Goal: Transaction & Acquisition: Purchase product/service

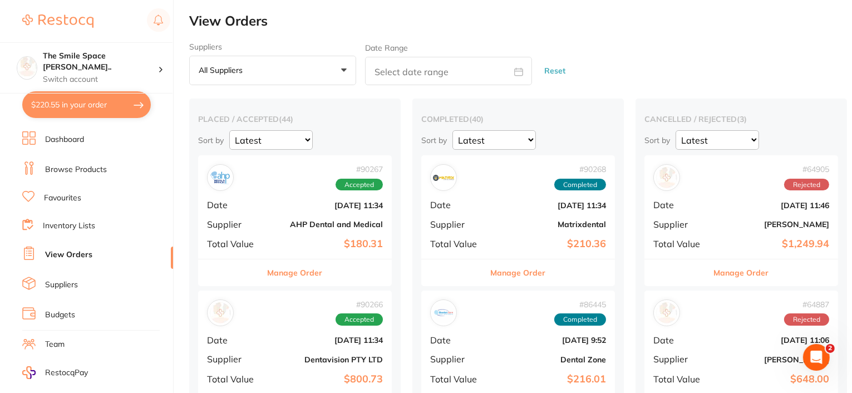
click at [60, 169] on link "Browse Products" at bounding box center [76, 169] width 62 height 11
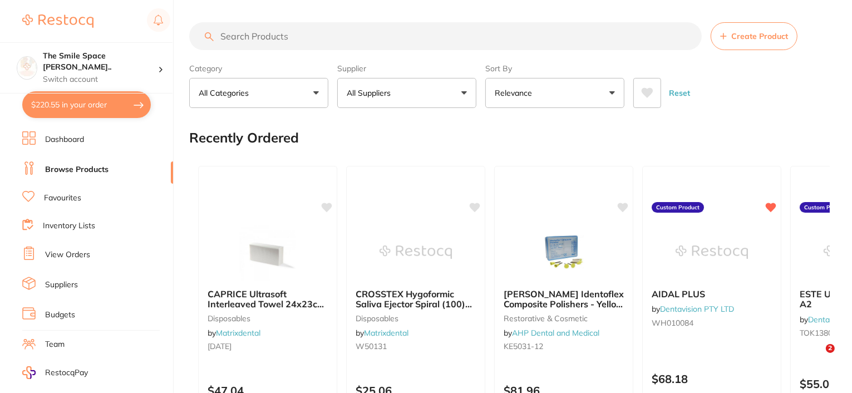
click at [283, 33] on input "search" at bounding box center [445, 36] width 513 height 28
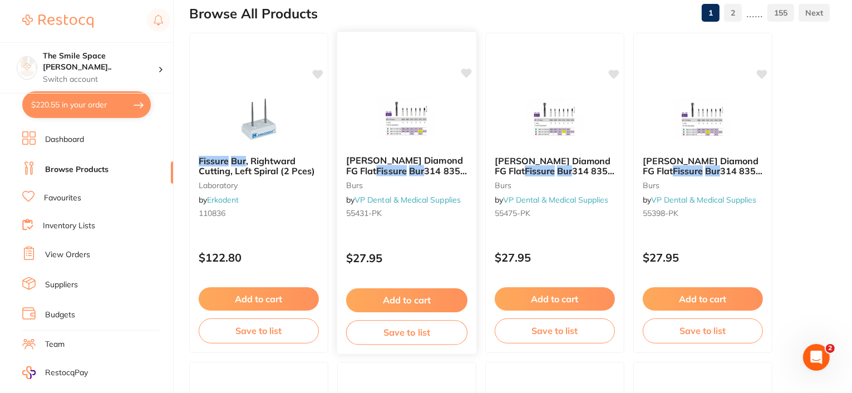
scroll to position [111, 0]
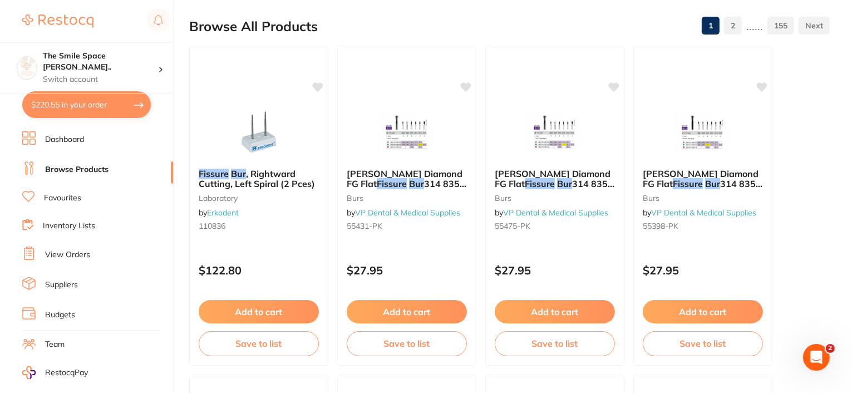
drag, startPoint x: 419, startPoint y: 133, endPoint x: 384, endPoint y: 141, distance: 35.6
click at [419, 133] on img at bounding box center [407, 132] width 72 height 56
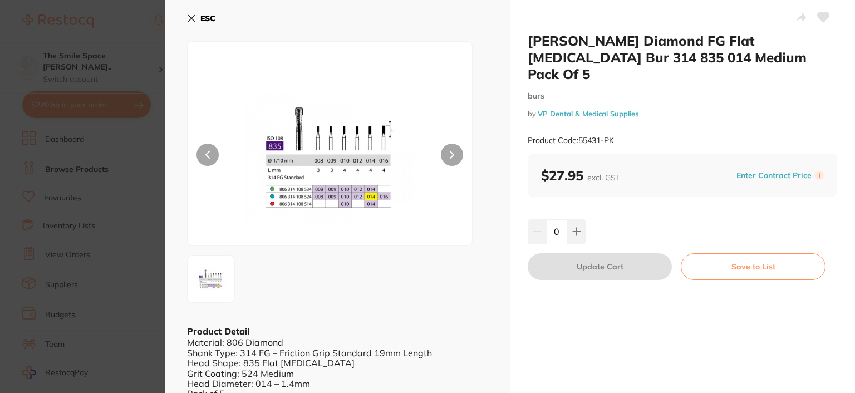
click at [190, 18] on icon at bounding box center [191, 18] width 9 height 9
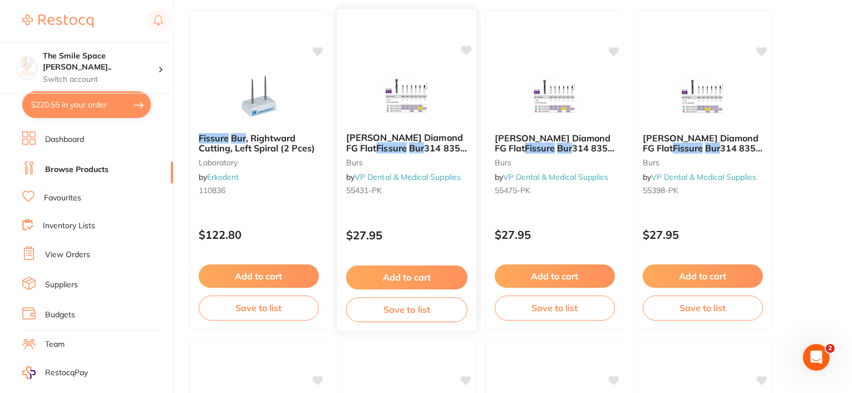
scroll to position [167, 0]
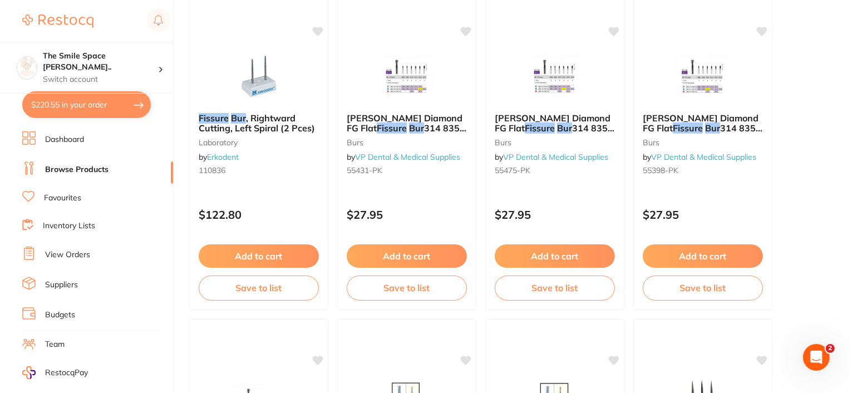
drag, startPoint x: 709, startPoint y: 89, endPoint x: 507, endPoint y: 120, distance: 204.5
click at [709, 89] on img at bounding box center [703, 76] width 72 height 56
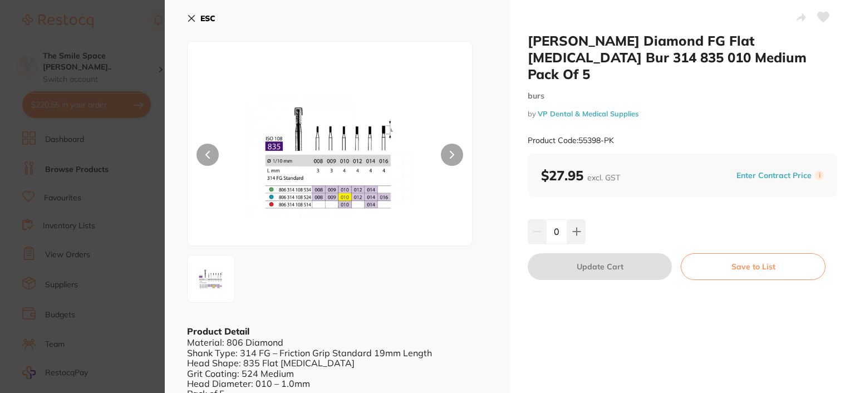
click at [189, 19] on icon at bounding box center [191, 18] width 9 height 9
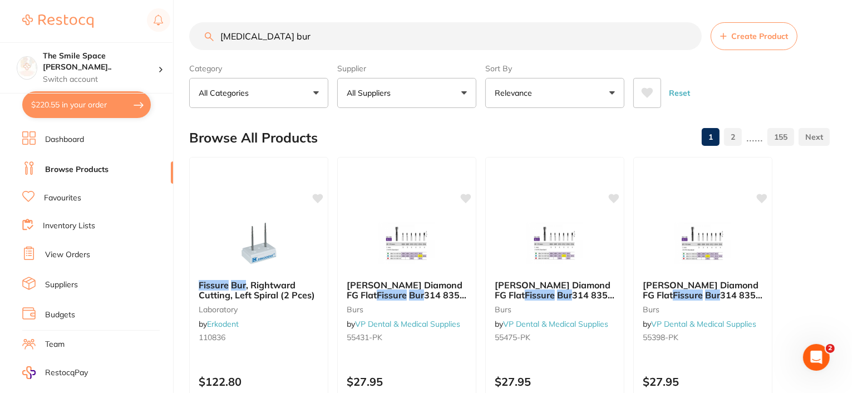
click at [300, 43] on input "fissure bur" at bounding box center [445, 36] width 513 height 28
click at [401, 92] on button "All Suppliers" at bounding box center [406, 93] width 139 height 30
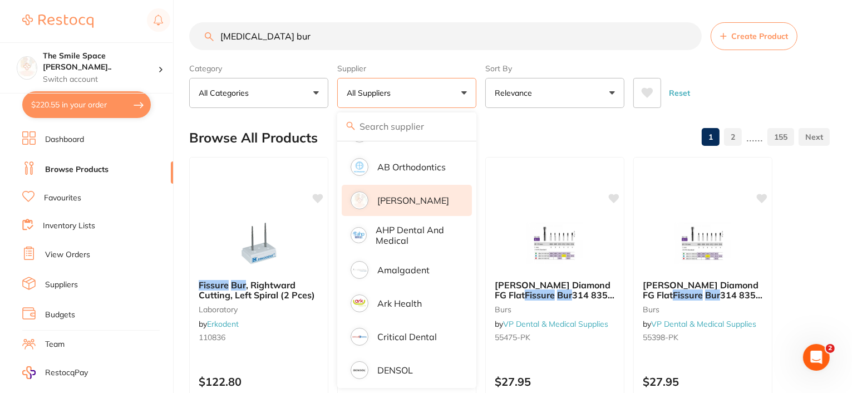
scroll to position [111, 0]
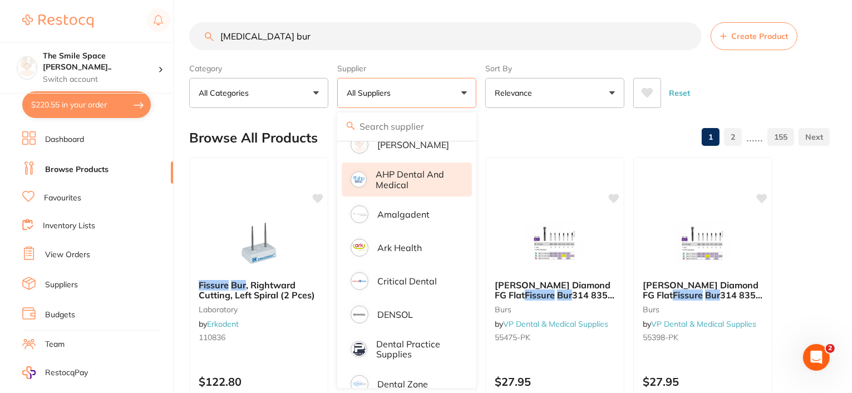
click at [403, 190] on li "AHP Dental and Medical" at bounding box center [407, 180] width 130 height 34
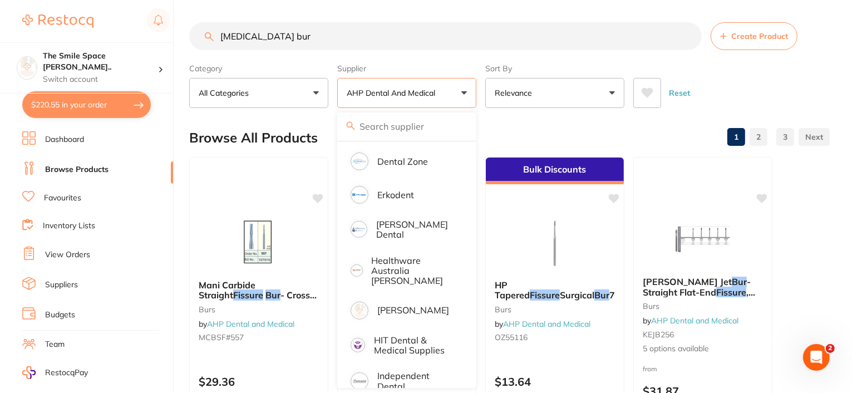
scroll to position [56, 0]
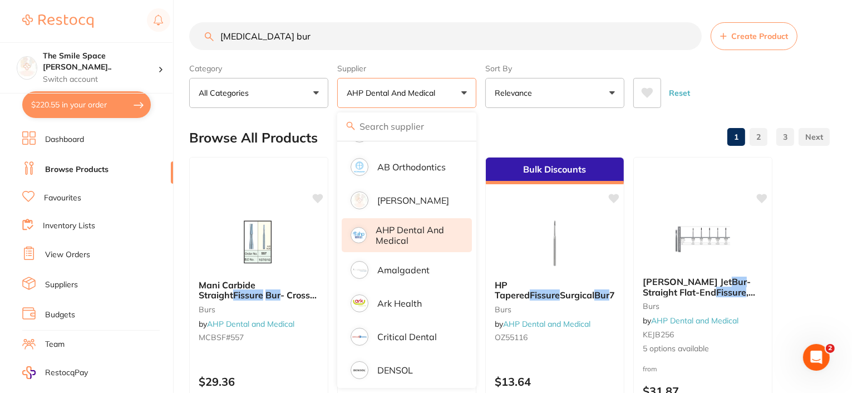
click at [278, 40] on input "fissure bur" at bounding box center [445, 36] width 513 height 28
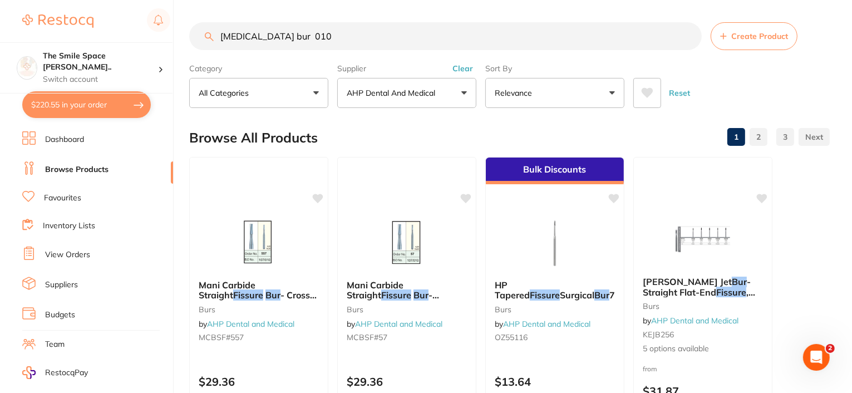
scroll to position [0, 0]
type input "fissure bur 010"
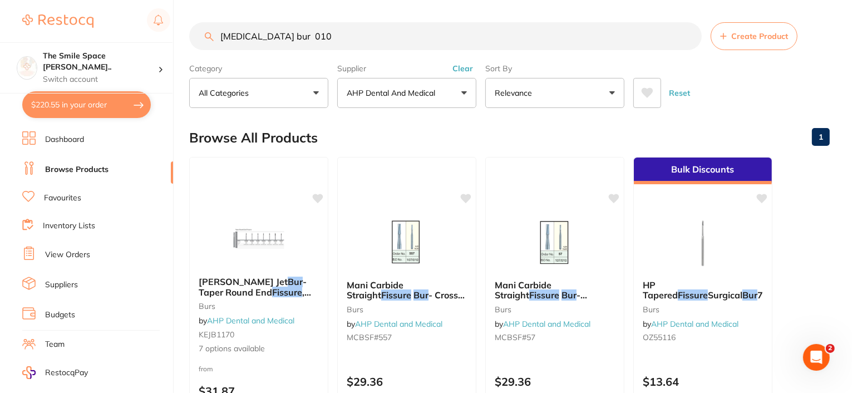
drag, startPoint x: 354, startPoint y: 36, endPoint x: 131, endPoint y: 37, distance: 223.3
click at [144, 33] on div "$220.55 The Smile Space Lilli P... Switch account The Smile Space Lilli Pilli $…" at bounding box center [426, 196] width 852 height 393
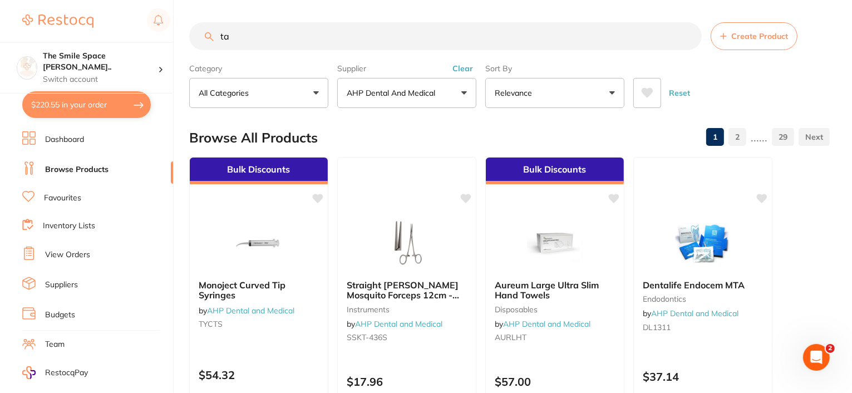
type input "t"
click at [310, 36] on input "search" at bounding box center [445, 36] width 513 height 28
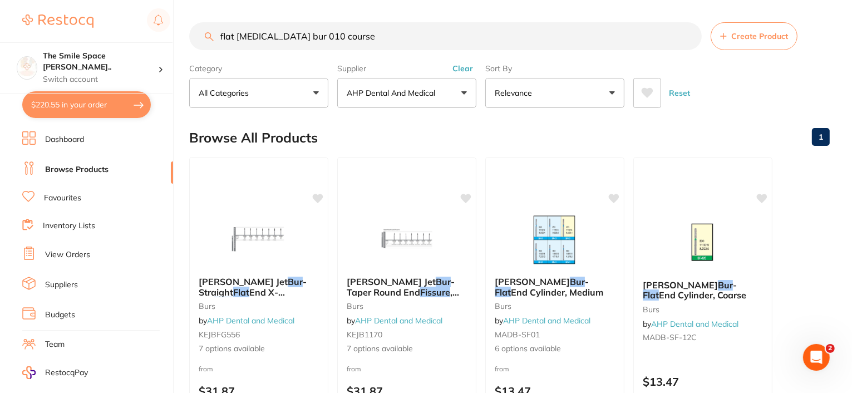
type input "flat fissure bur 010 course"
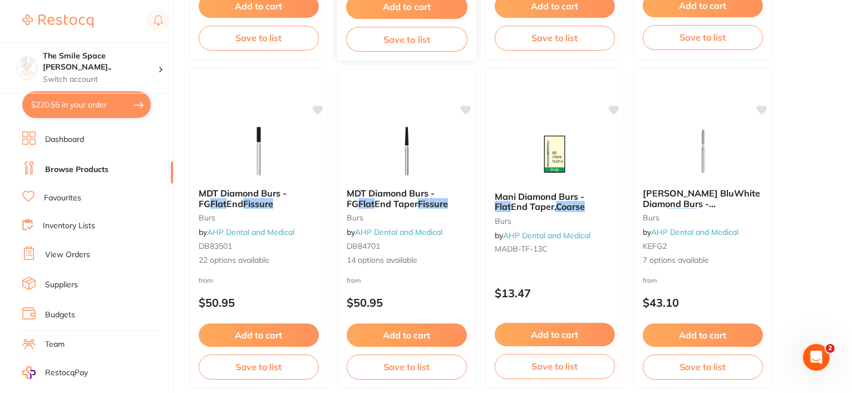
scroll to position [445, 0]
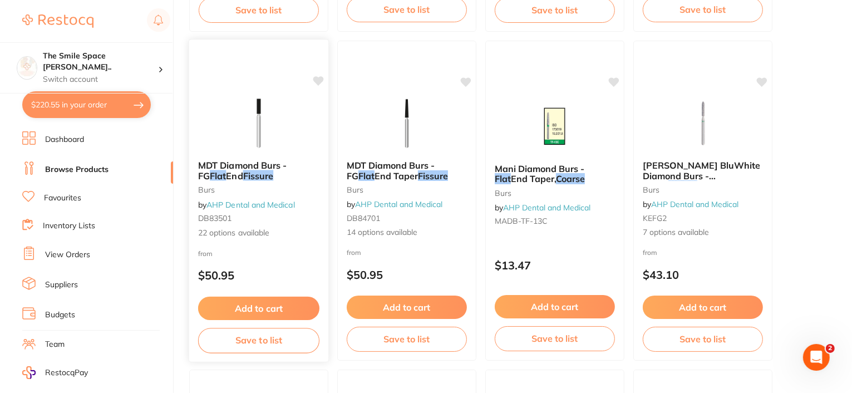
click at [241, 233] on span "22 options available" at bounding box center [258, 232] width 121 height 11
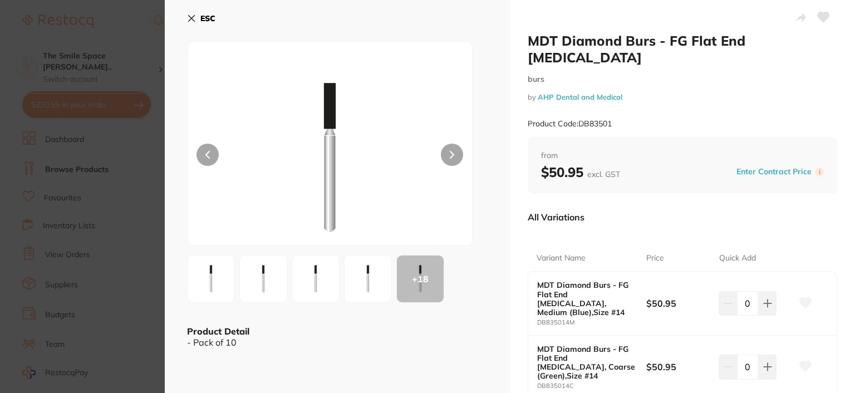
click at [190, 17] on icon at bounding box center [191, 18] width 9 height 9
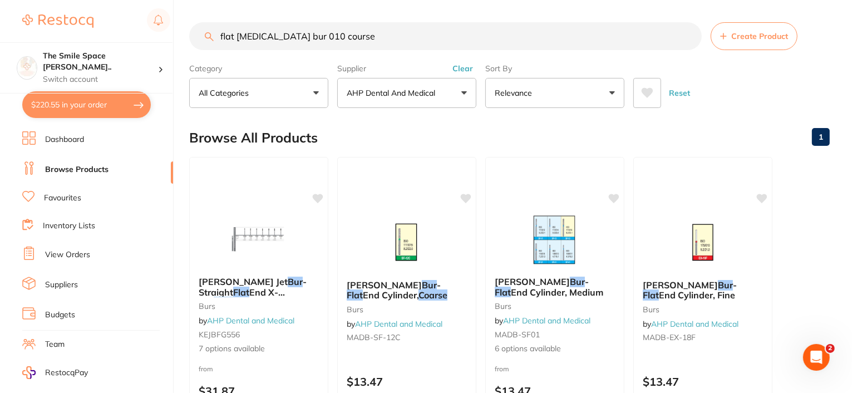
click at [430, 97] on p "AHP Dental and Medical" at bounding box center [393, 92] width 93 height 11
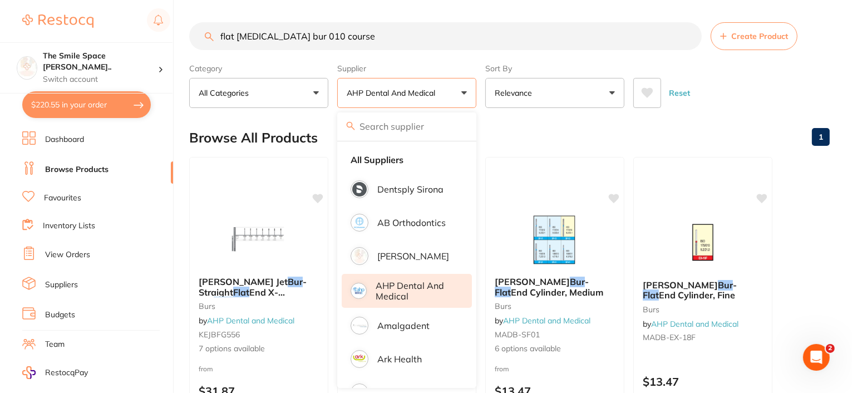
click at [463, 94] on button "AHP Dental and Medical" at bounding box center [406, 93] width 139 height 30
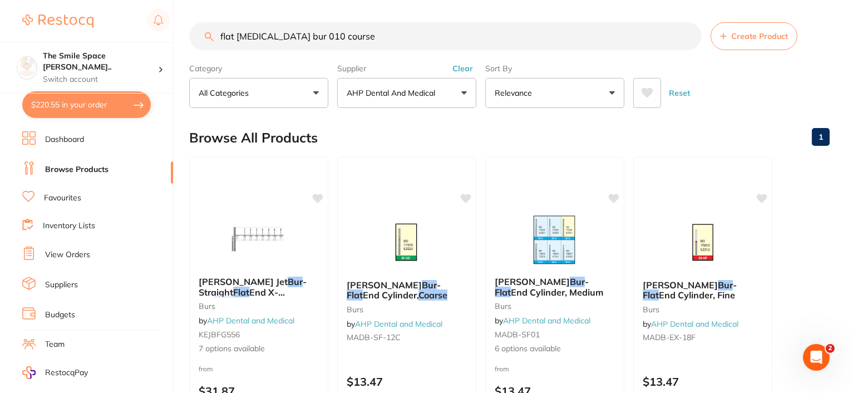
click at [454, 95] on button "AHP Dental and Medical" at bounding box center [406, 93] width 139 height 30
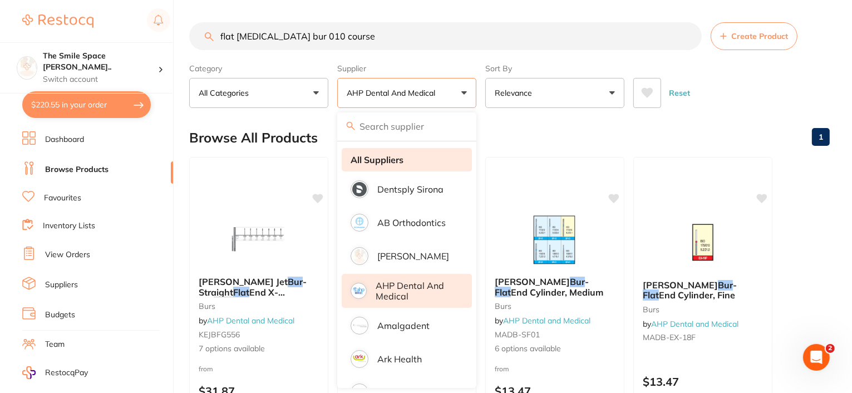
click at [398, 159] on strong "All Suppliers" at bounding box center [377, 160] width 53 height 10
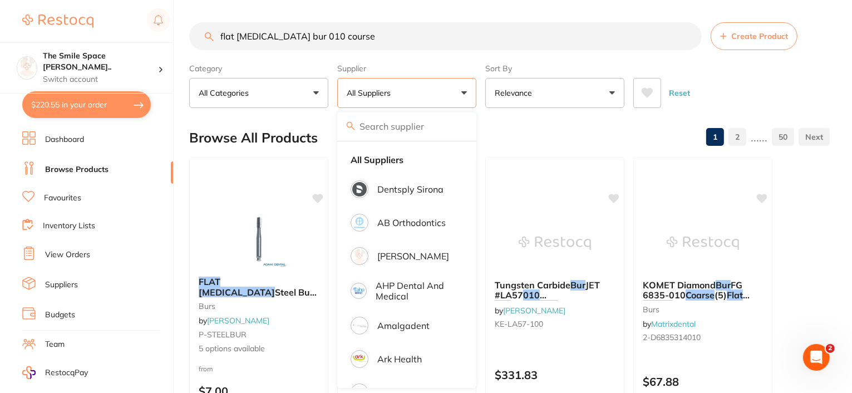
click at [406, 126] on input "search" at bounding box center [406, 126] width 139 height 28
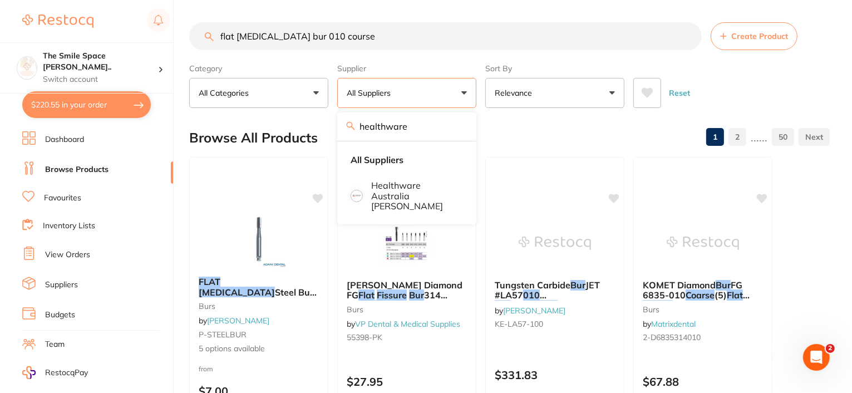
type input "healthware"
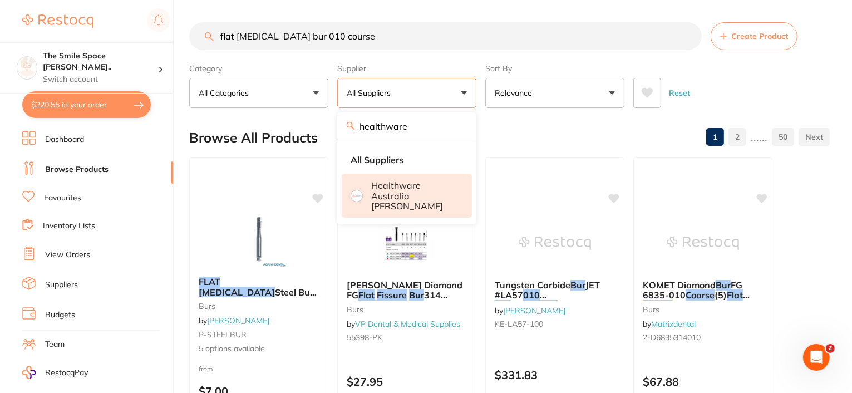
click at [400, 191] on p "Healthware Australia [PERSON_NAME]" at bounding box center [414, 195] width 85 height 31
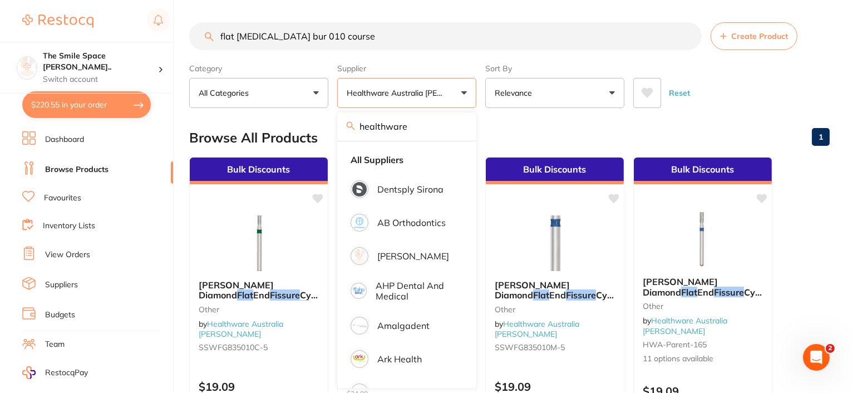
click at [363, 33] on input "flat fissure bur 010 course" at bounding box center [445, 36] width 513 height 28
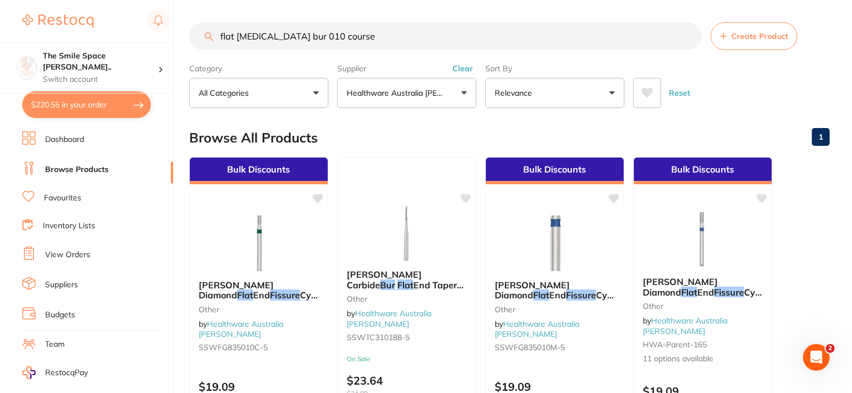
click at [220, 33] on input "flat fissure bur 010 course" at bounding box center [445, 36] width 513 height 28
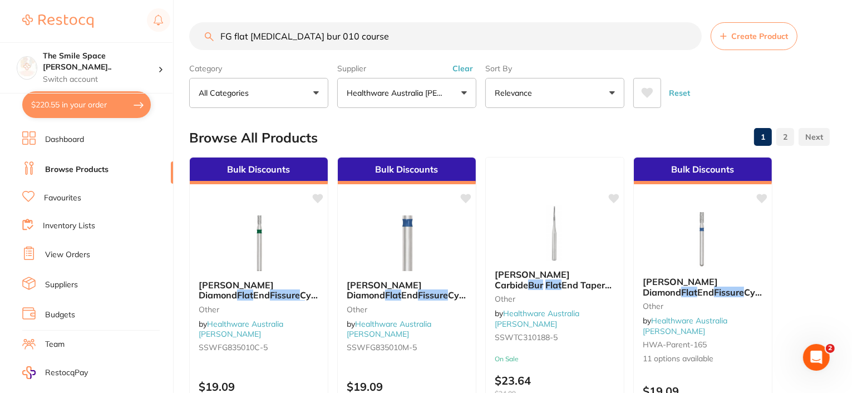
click at [362, 32] on input "FG flat fissure bur 010 course" at bounding box center [445, 36] width 513 height 28
click at [281, 37] on input "FG flat fissure bur 010" at bounding box center [445, 36] width 513 height 28
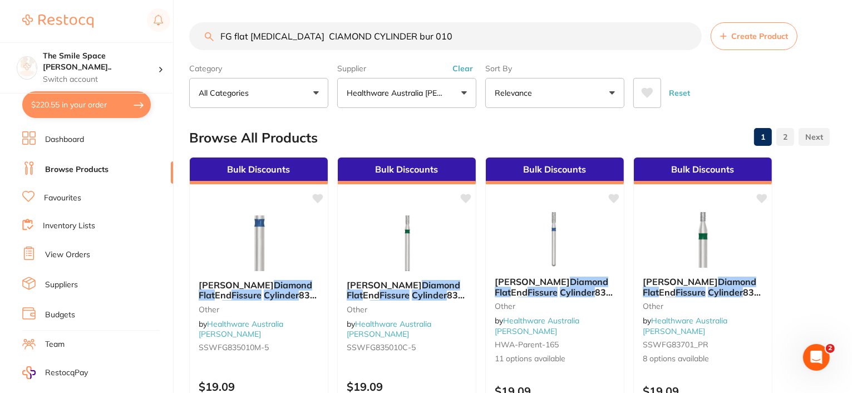
click at [434, 36] on input "FG flat fissure CIAMOND CYLINDER bur 010" at bounding box center [445, 36] width 513 height 28
type input "FG flat fissure CIAMOND CYLINDER bur COURSE"
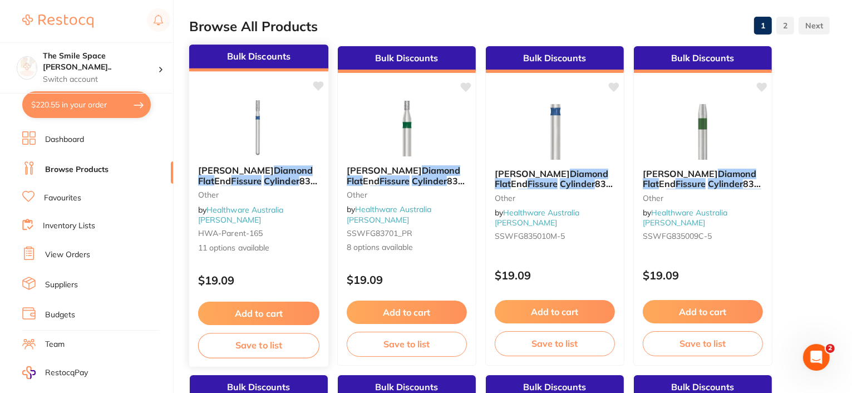
click at [232, 243] on span "11 options available" at bounding box center [258, 248] width 121 height 11
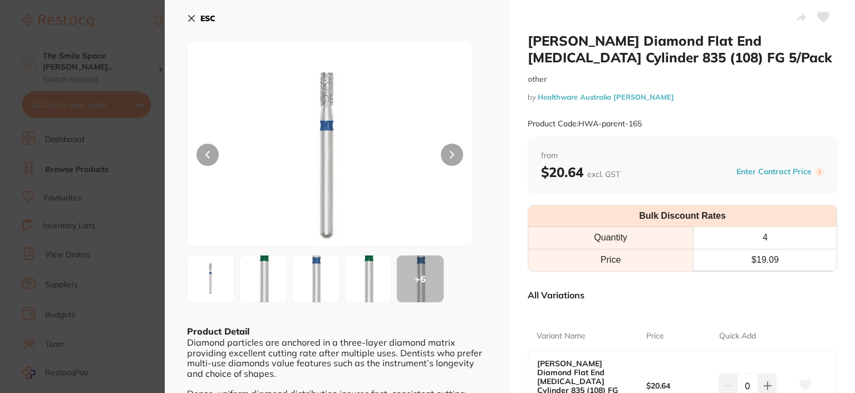
click at [452, 150] on button at bounding box center [452, 155] width 22 height 22
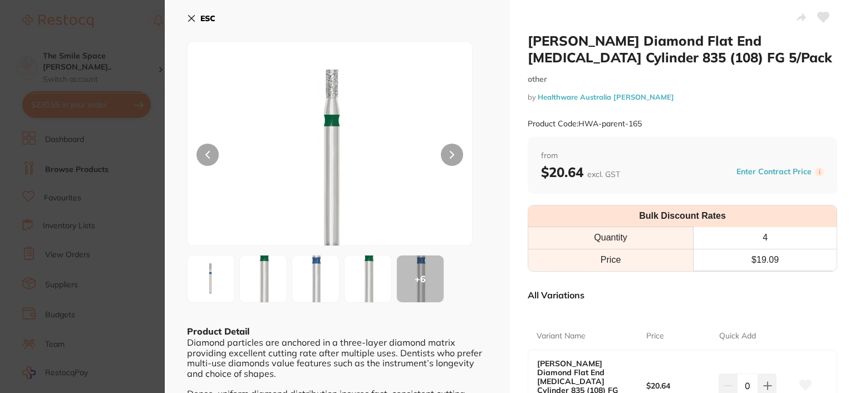
click at [452, 150] on button at bounding box center [452, 155] width 22 height 22
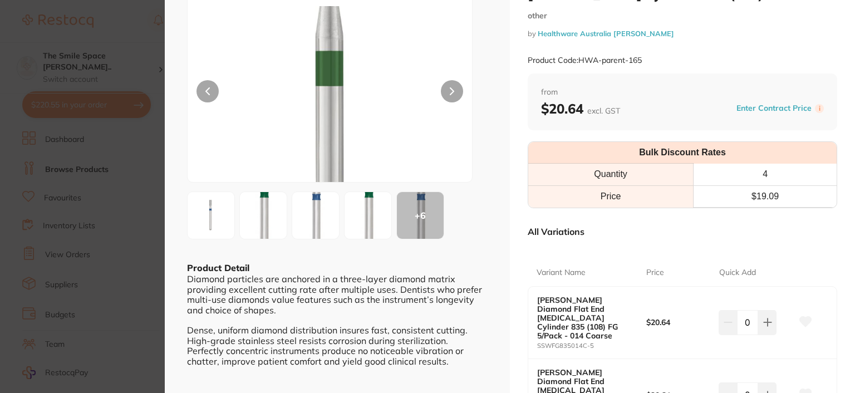
scroll to position [111, 0]
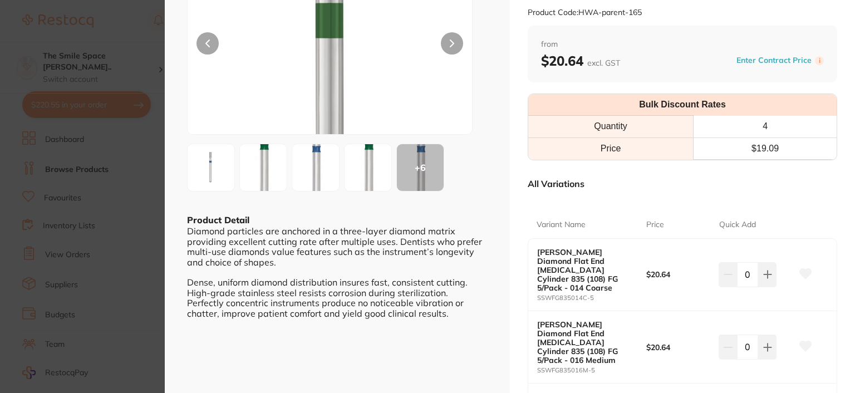
click at [257, 163] on img at bounding box center [263, 167] width 40 height 109
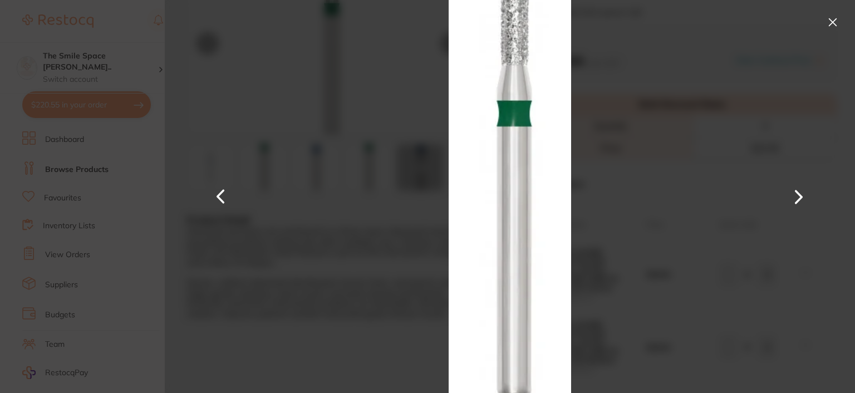
scroll to position [0, 0]
click at [796, 195] on button at bounding box center [799, 197] width 27 height 197
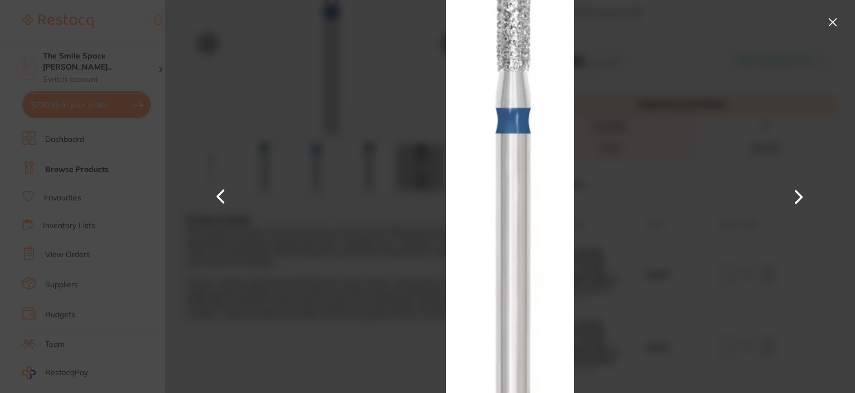
click at [827, 23] on button at bounding box center [833, 22] width 18 height 18
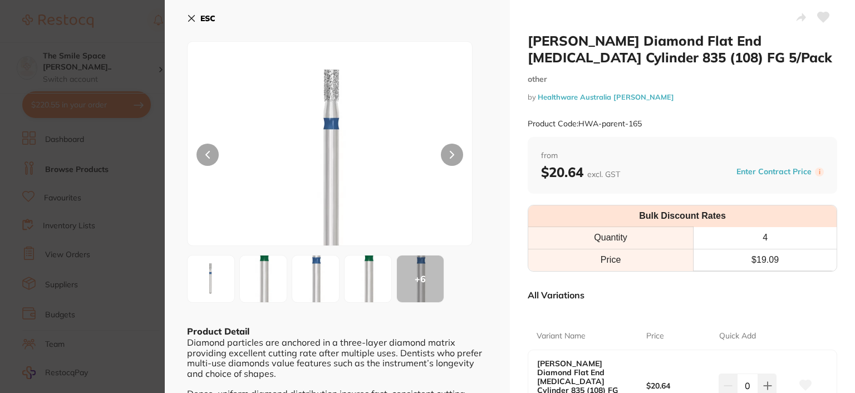
click at [210, 280] on img at bounding box center [211, 279] width 40 height 40
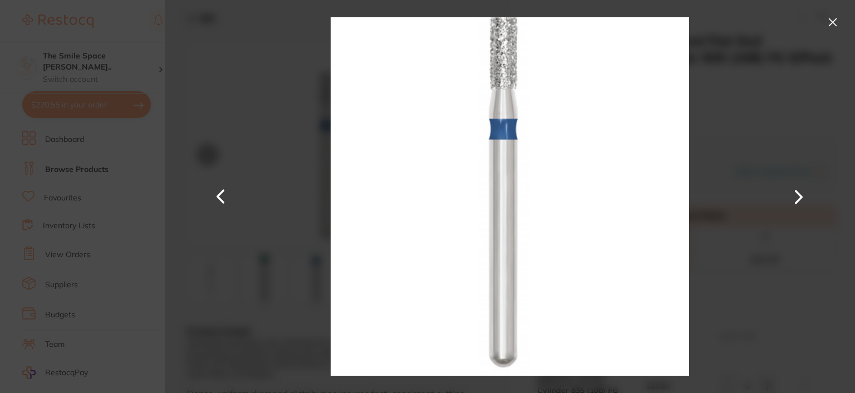
click at [827, 18] on button at bounding box center [833, 22] width 18 height 18
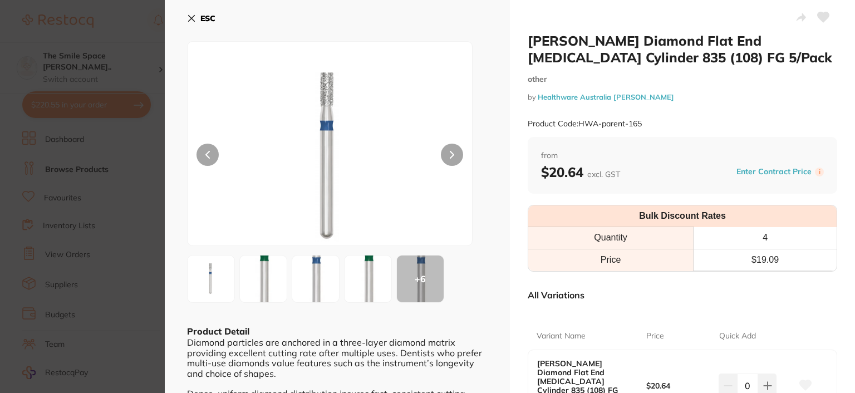
drag, startPoint x: 194, startPoint y: 18, endPoint x: 421, endPoint y: 165, distance: 270.1
click at [194, 18] on icon at bounding box center [191, 18] width 9 height 9
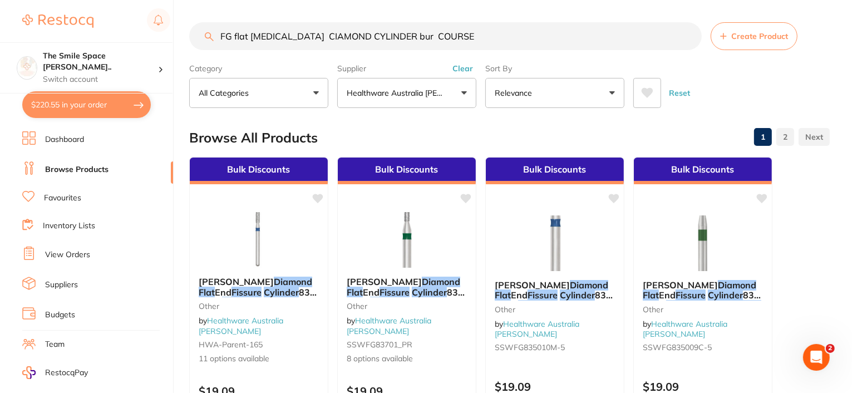
drag, startPoint x: 85, startPoint y: 97, endPoint x: 171, endPoint y: 94, distance: 86.4
click at [85, 97] on button "$220.55 in your order" at bounding box center [86, 104] width 129 height 27
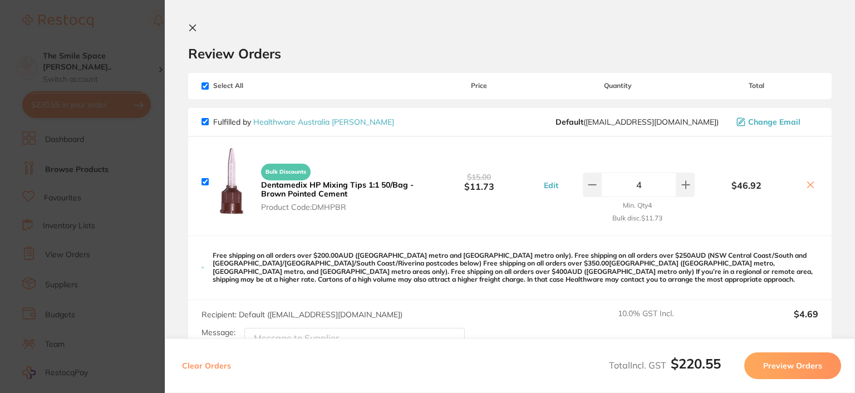
click at [190, 26] on icon at bounding box center [192, 27] width 9 height 9
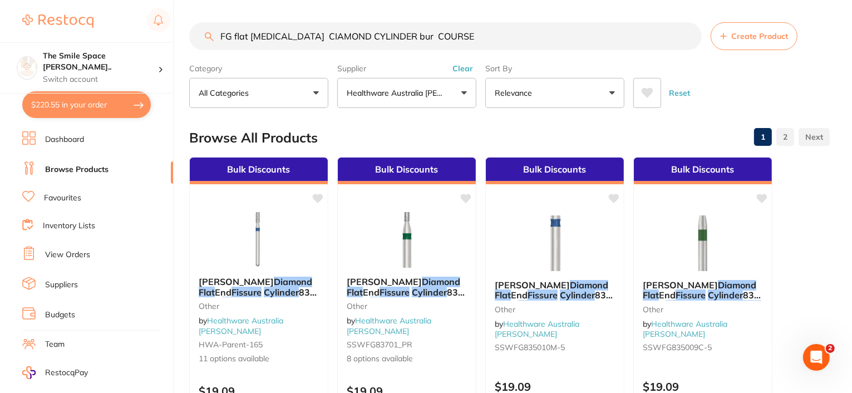
drag, startPoint x: 449, startPoint y: 38, endPoint x: 84, endPoint y: 39, distance: 365.2
click at [84, 39] on div "$220.55 The Smile Space Lilli P... Switch account The Smile Space Lilli Pilli $…" at bounding box center [426, 196] width 852 height 393
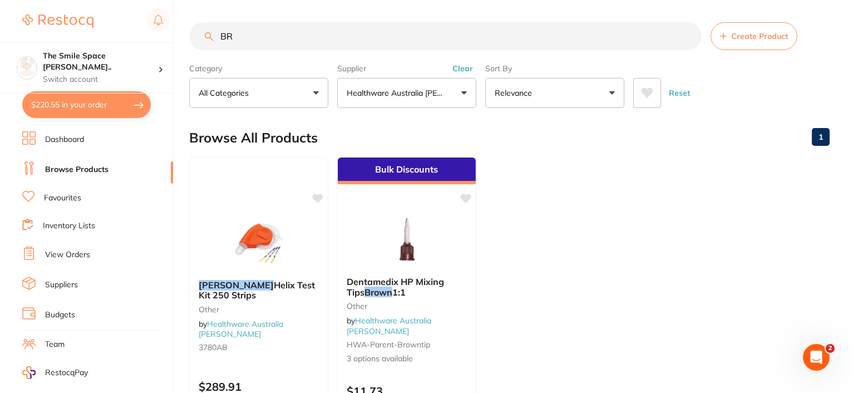
type input "B"
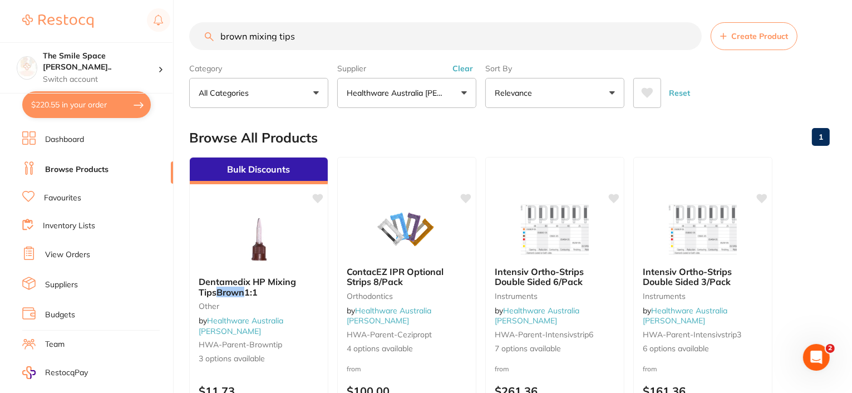
type input "brown mixing tips"
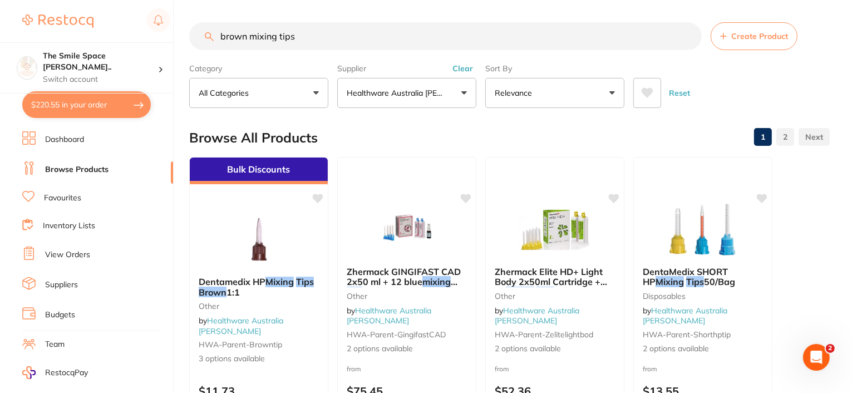
click at [419, 88] on p "Healthware Australia [PERSON_NAME]" at bounding box center [397, 92] width 101 height 11
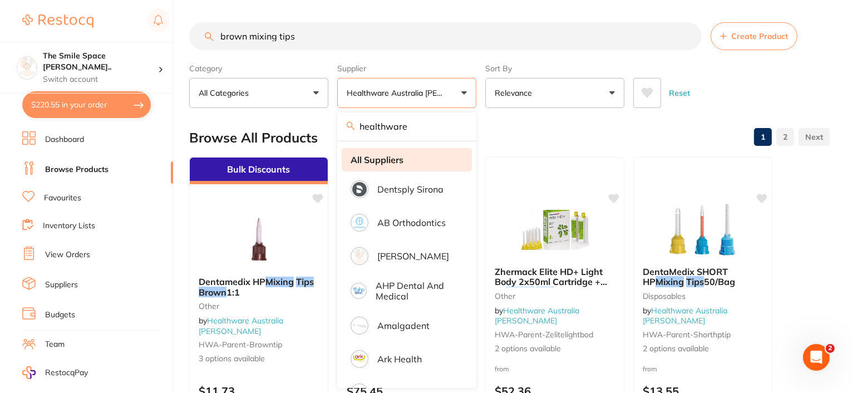
click at [387, 158] on strong "All Suppliers" at bounding box center [377, 160] width 53 height 10
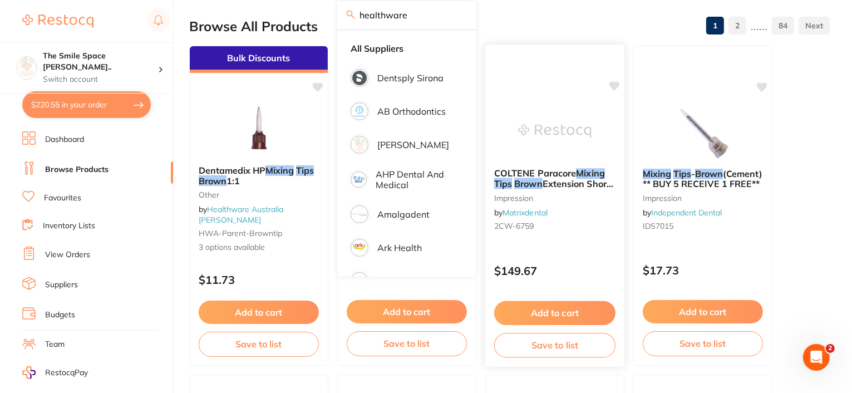
drag, startPoint x: 529, startPoint y: 19, endPoint x: 517, endPoint y: 193, distance: 174.1
click at [529, 21] on div "Browse All Products 1 2 ...... 84" at bounding box center [509, 26] width 641 height 37
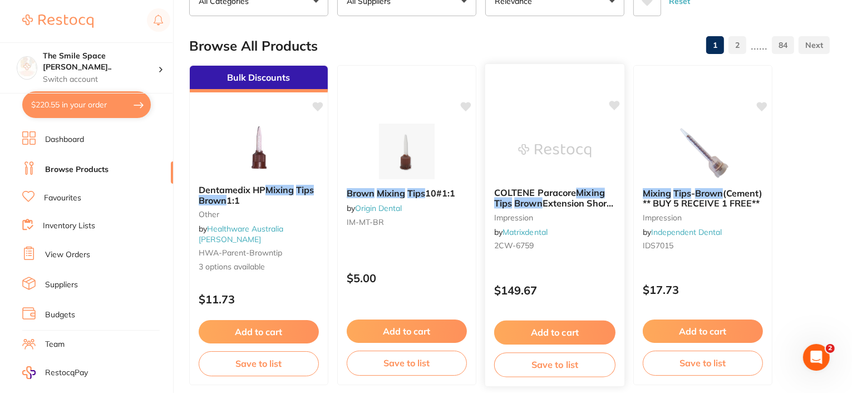
scroll to position [111, 0]
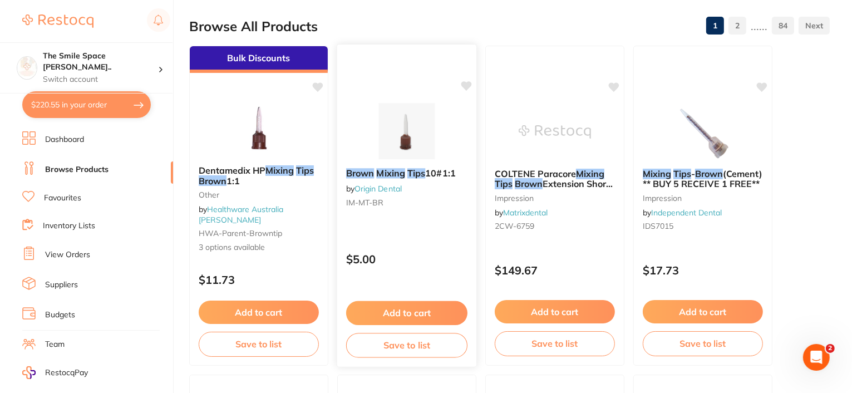
click at [405, 242] on div "$5.00" at bounding box center [406, 256] width 139 height 30
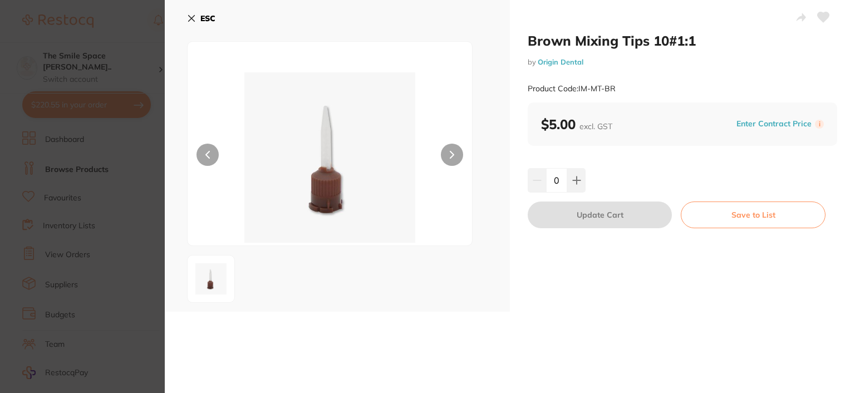
click at [194, 18] on icon at bounding box center [191, 18] width 9 height 9
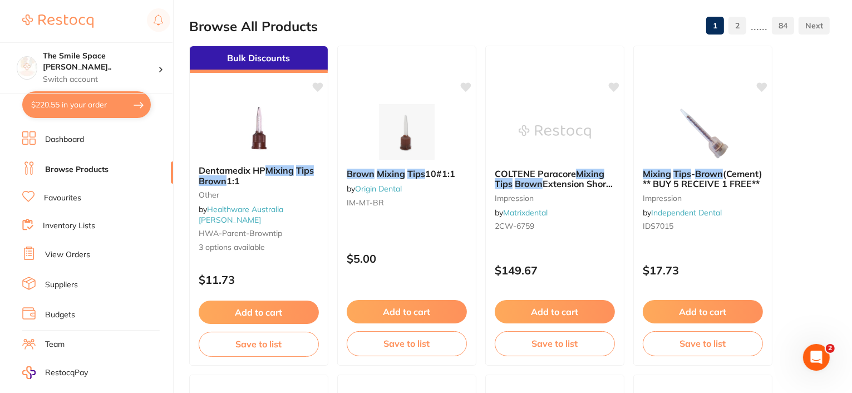
scroll to position [56, 0]
click at [66, 226] on link "Suppliers" at bounding box center [61, 229] width 33 height 11
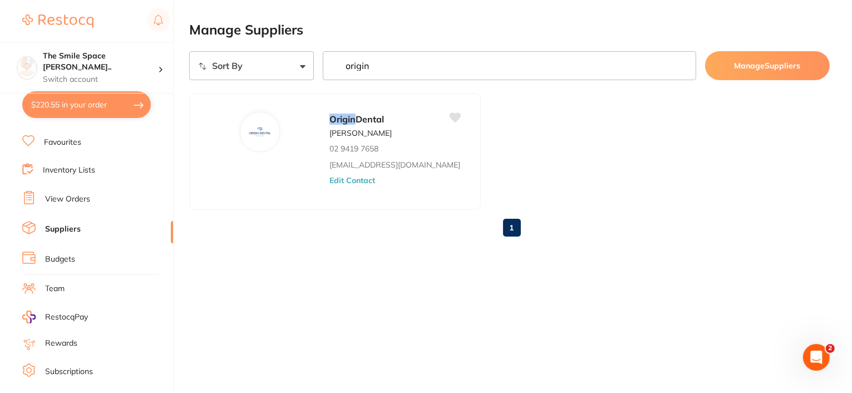
type input "origin"
click at [330, 180] on button "Edit Contact" at bounding box center [353, 180] width 46 height 9
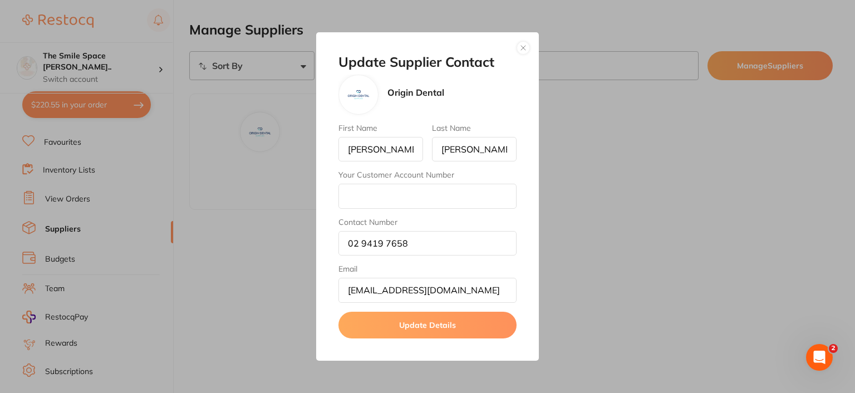
click at [521, 51] on button "button" at bounding box center [523, 47] width 13 height 13
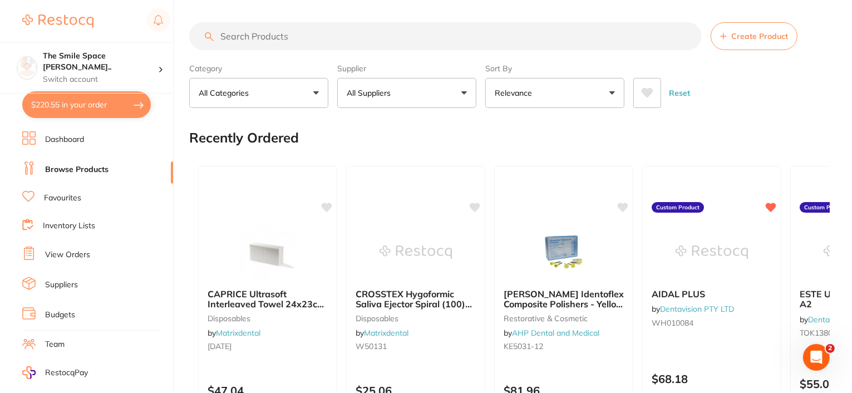
scroll to position [56, 0]
click at [255, 36] on input "search" at bounding box center [445, 36] width 513 height 28
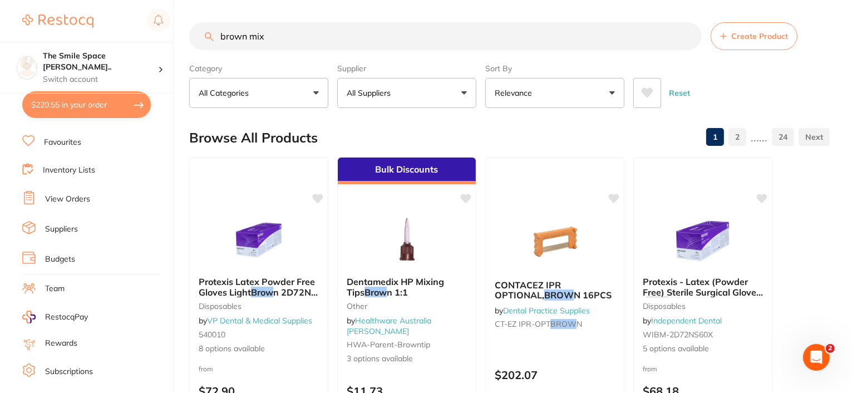
scroll to position [0, 0]
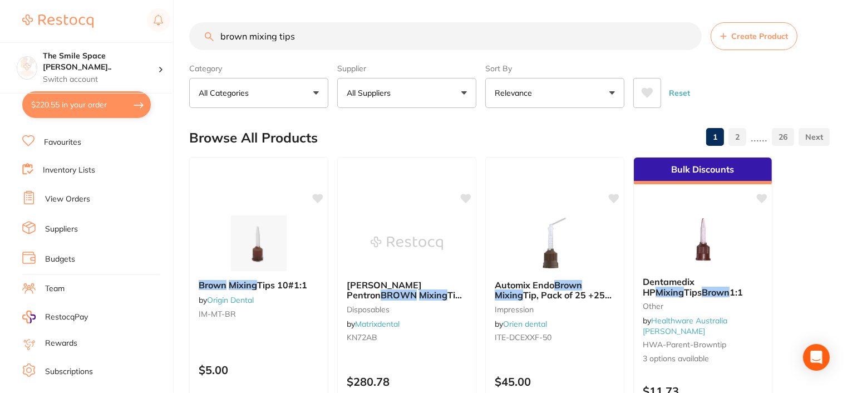
type input "brown mixing tips"
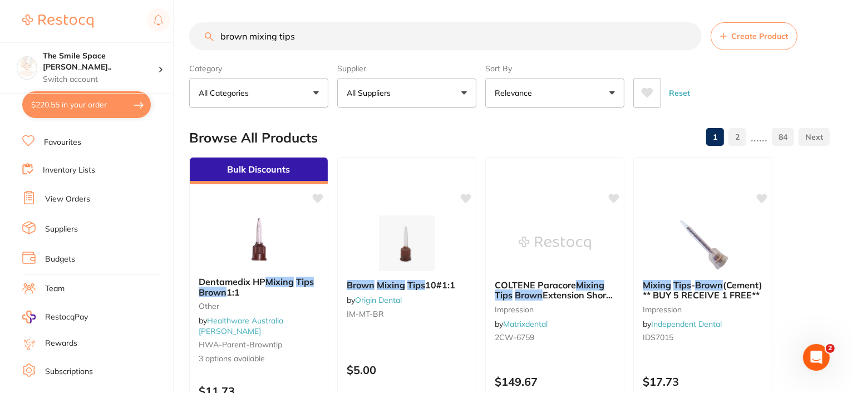
click at [385, 84] on button "All Suppliers" at bounding box center [406, 93] width 139 height 30
type input "ahp"
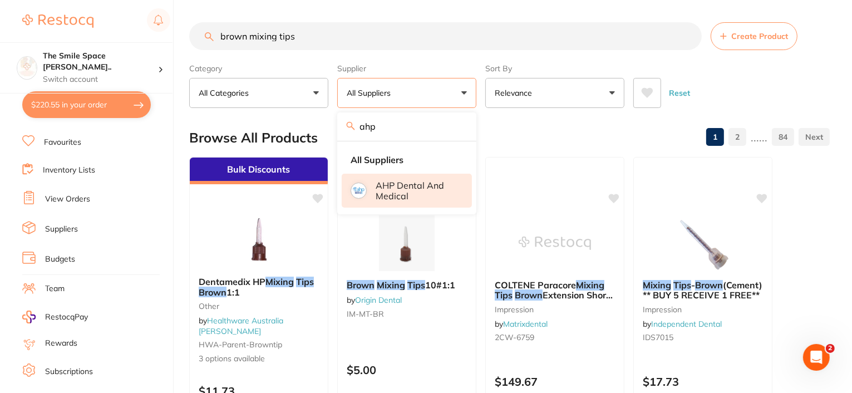
click at [400, 191] on p "AHP Dental and Medical" at bounding box center [416, 190] width 81 height 21
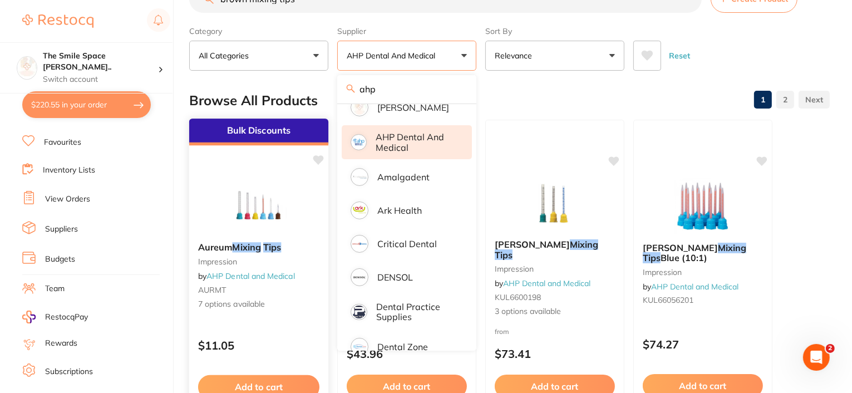
scroll to position [111, 0]
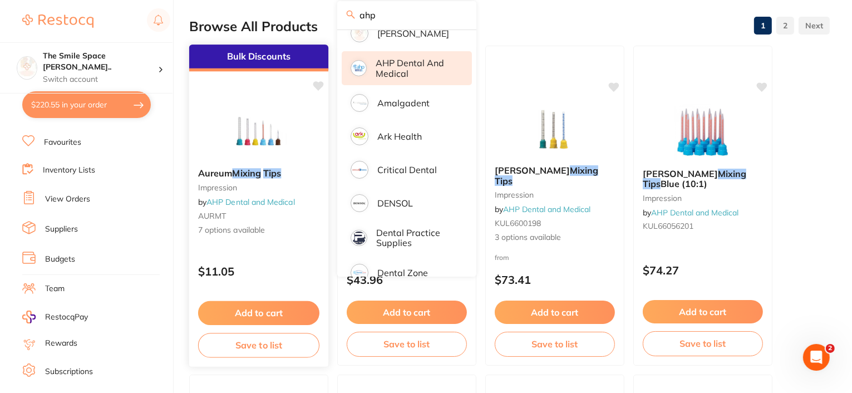
click at [257, 231] on span "7 options available" at bounding box center [258, 230] width 121 height 11
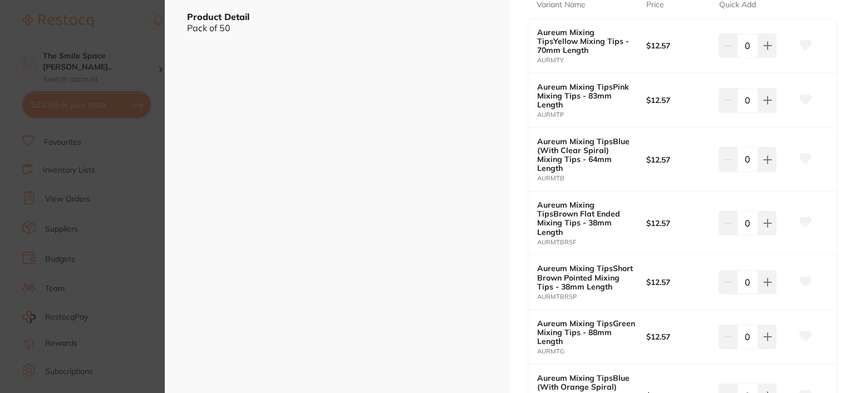
scroll to position [334, 0]
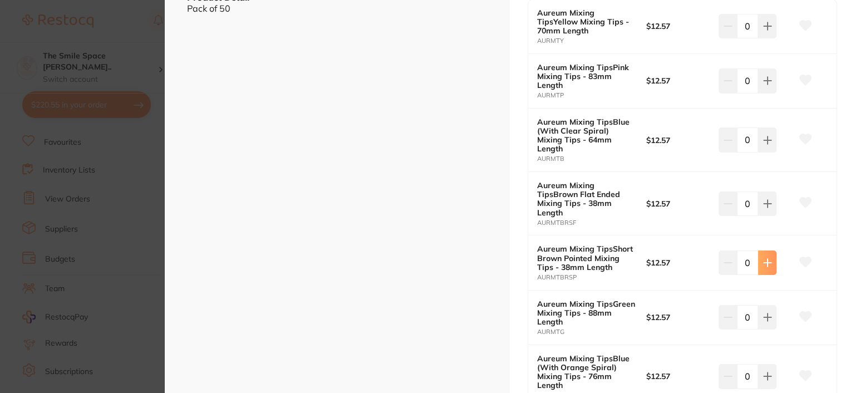
click at [771, 38] on button at bounding box center [767, 26] width 18 height 24
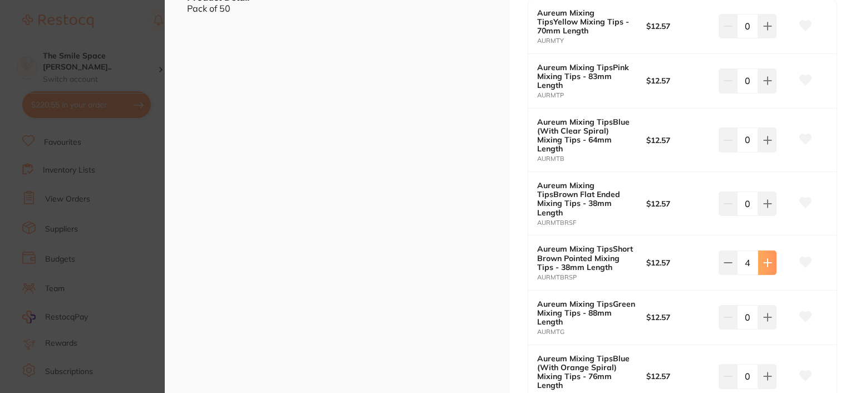
type input "5"
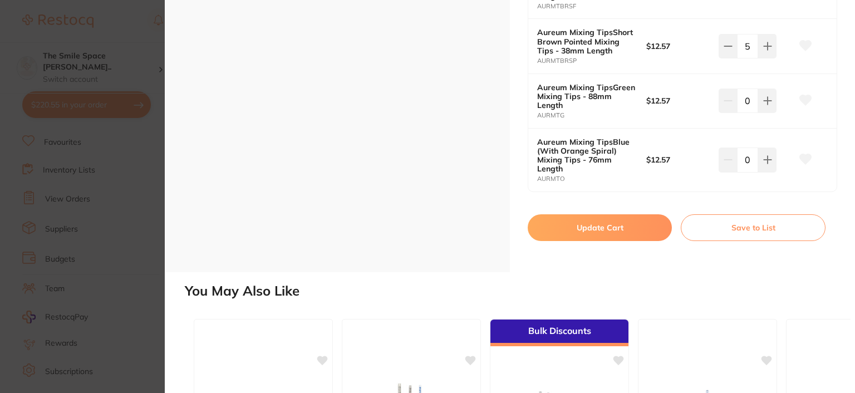
scroll to position [557, 0]
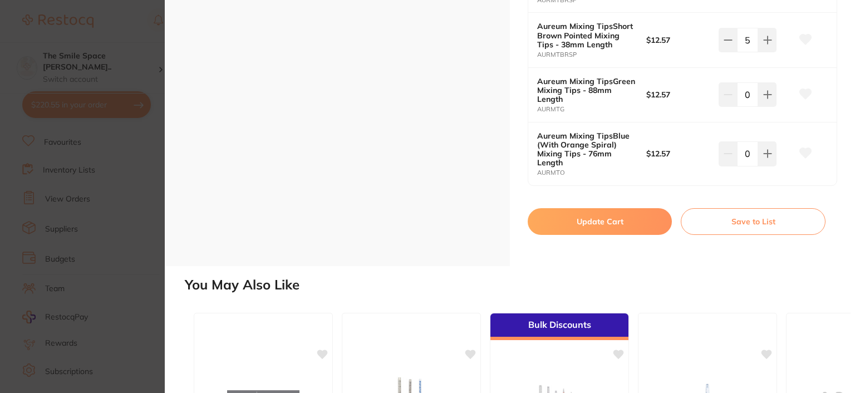
click at [577, 209] on button "Update Cart" at bounding box center [600, 221] width 144 height 27
checkbox input "false"
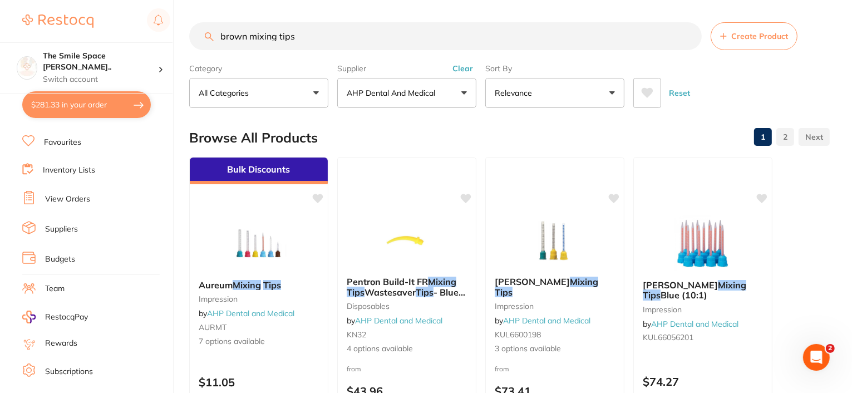
drag, startPoint x: 312, startPoint y: 46, endPoint x: 175, endPoint y: 35, distance: 136.9
click at [175, 48] on div "$281.33 The Smile Space [PERSON_NAME].. Switch account The Smile Space [PERSON_…" at bounding box center [426, 196] width 852 height 393
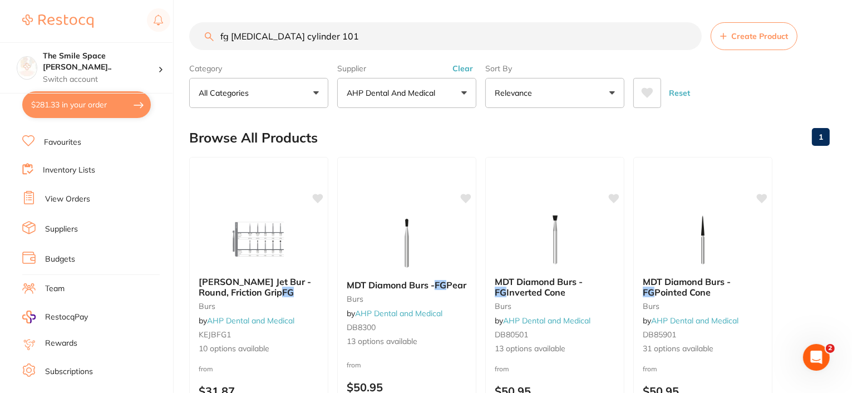
type input "fg [MEDICAL_DATA] cylinder 101"
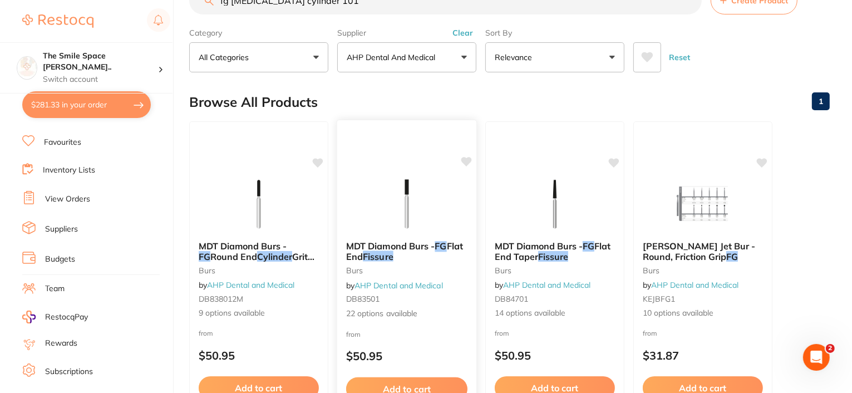
scroll to position [56, 0]
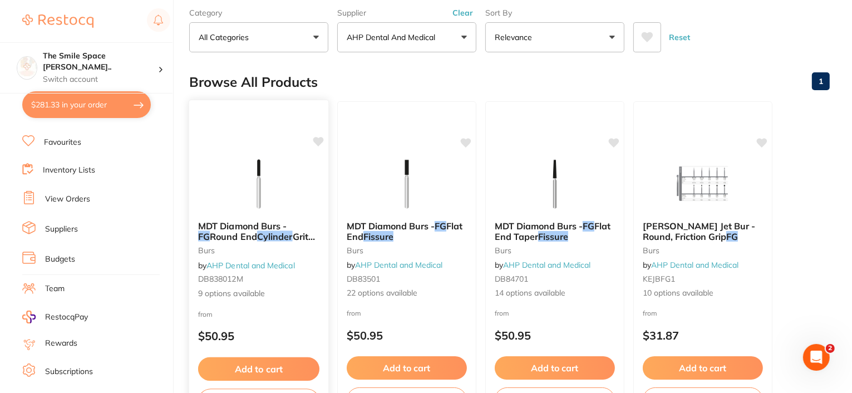
click at [251, 292] on span "9 options available" at bounding box center [258, 293] width 121 height 11
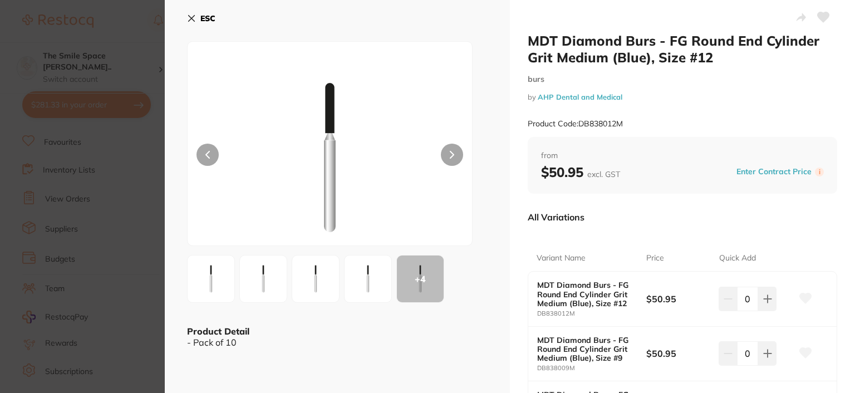
click at [194, 17] on icon at bounding box center [191, 18] width 9 height 9
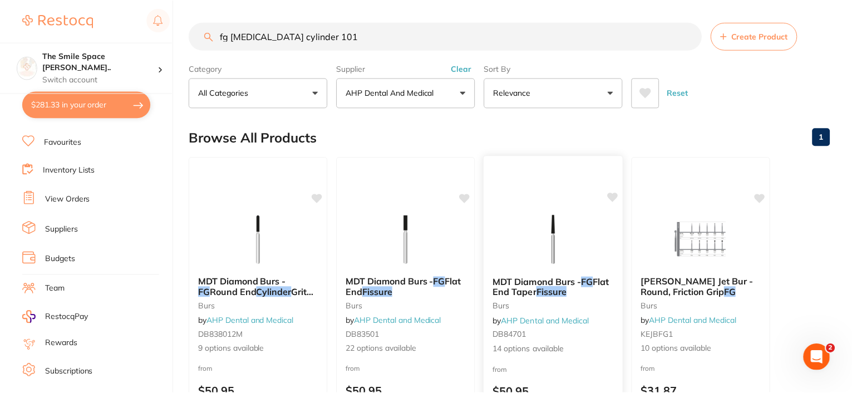
scroll to position [56, 0]
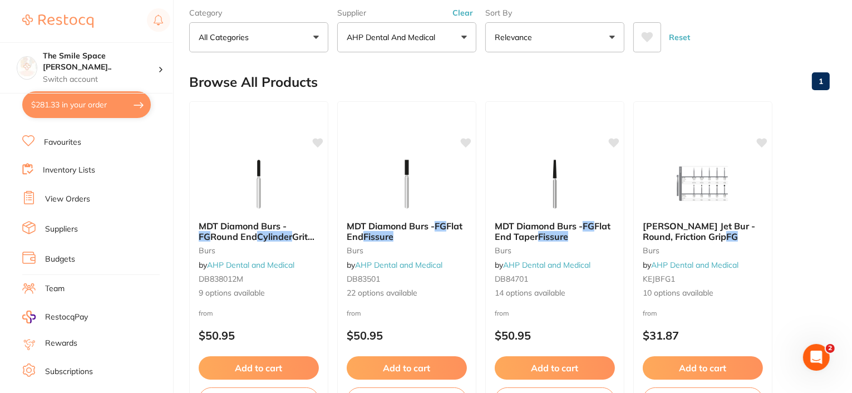
click at [91, 103] on button "$281.33 in your order" at bounding box center [86, 104] width 129 height 27
checkbox input "true"
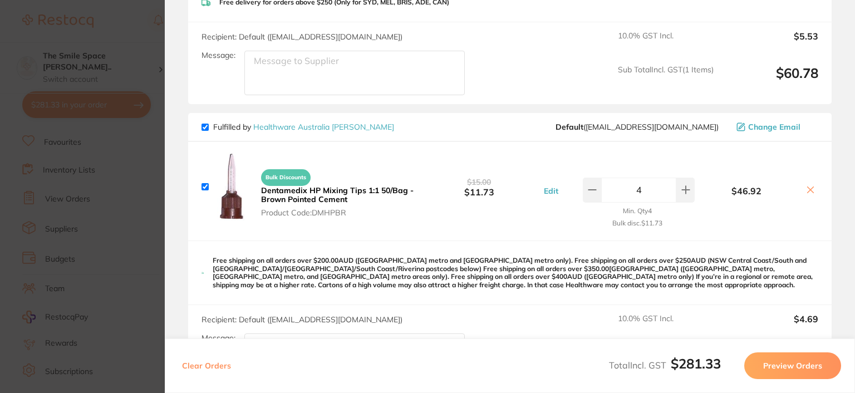
scroll to position [278, 0]
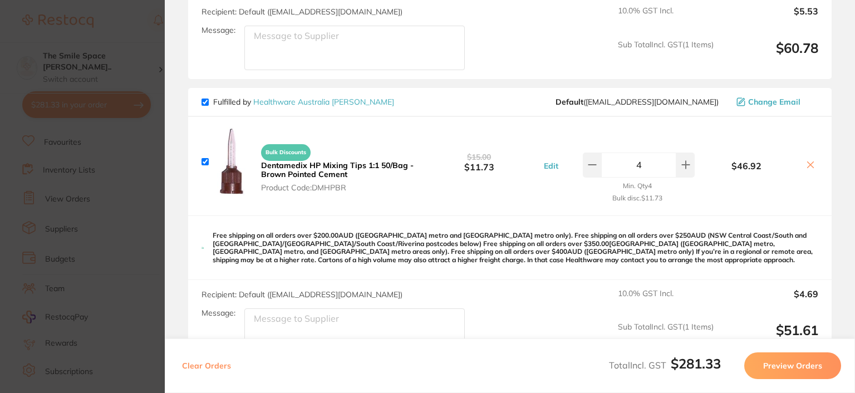
click at [806, 164] on icon at bounding box center [810, 164] width 9 height 9
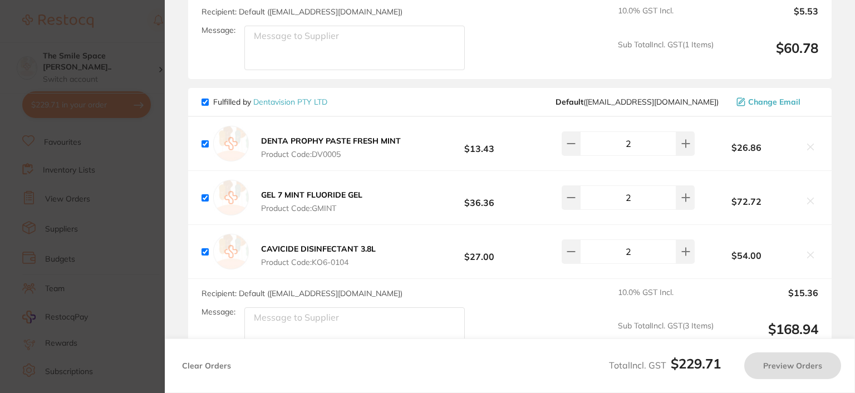
checkbox input "true"
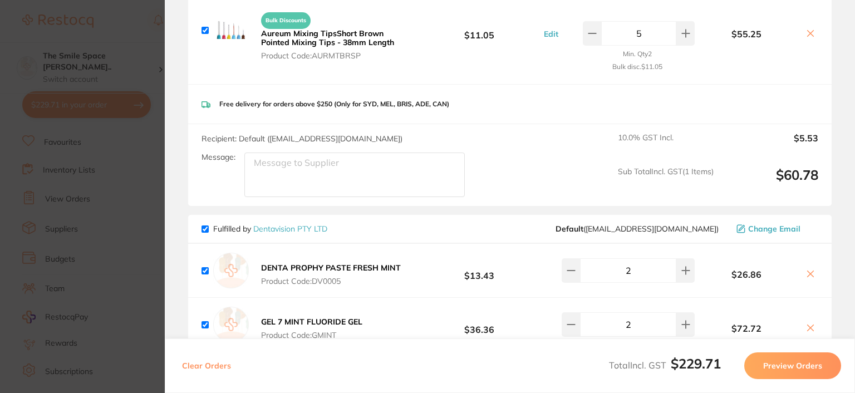
scroll to position [0, 0]
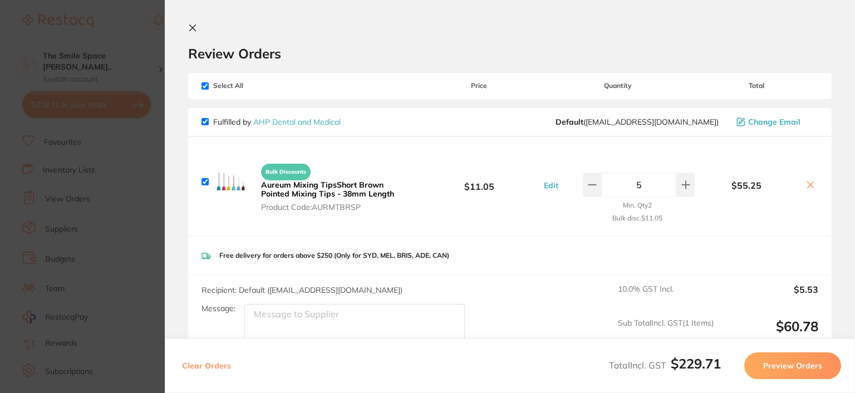
click at [205, 184] on input "checkbox" at bounding box center [205, 181] width 7 height 7
checkbox input "false"
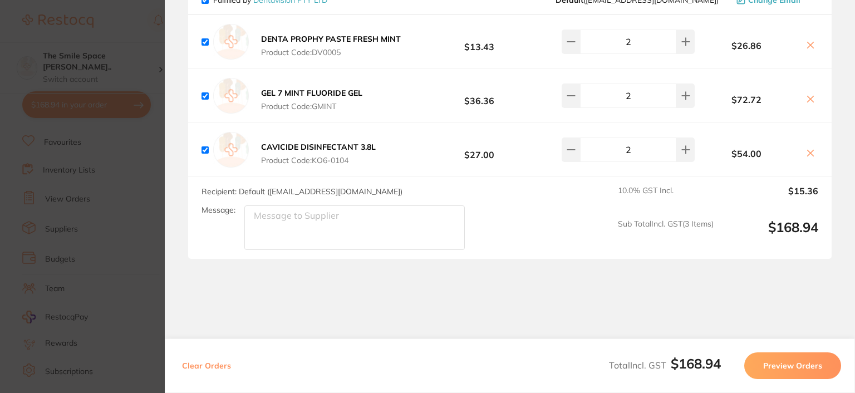
scroll to position [385, 0]
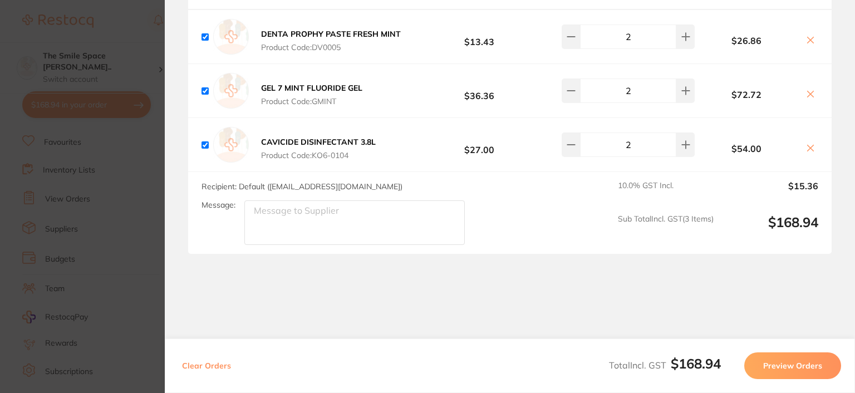
click at [797, 363] on button "Preview Orders" at bounding box center [792, 365] width 97 height 27
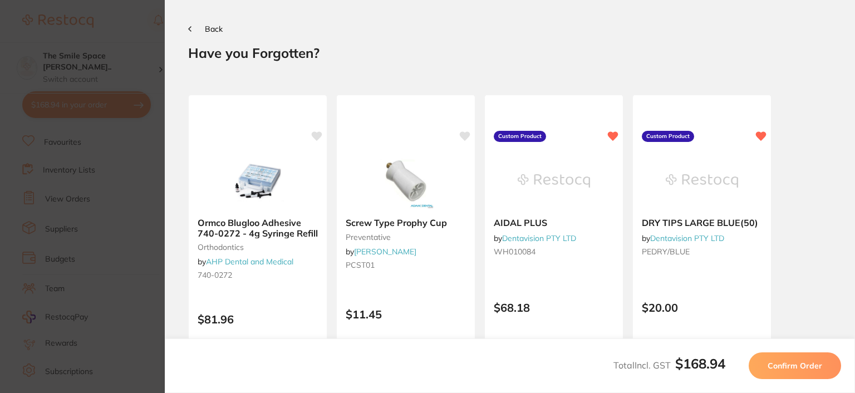
scroll to position [0, 0]
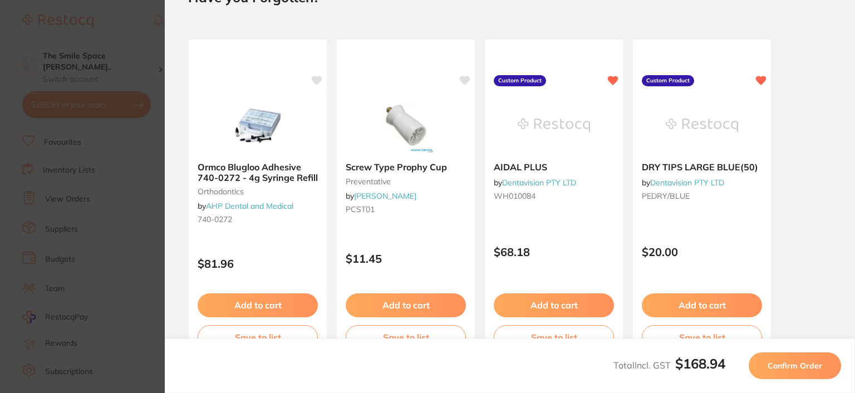
click at [820, 367] on span "Confirm Order" at bounding box center [795, 366] width 55 height 10
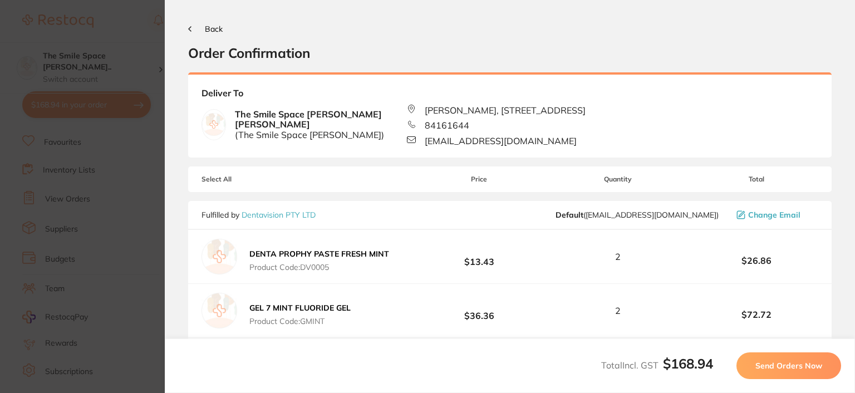
click at [782, 361] on span "Send Orders Now" at bounding box center [789, 366] width 67 height 10
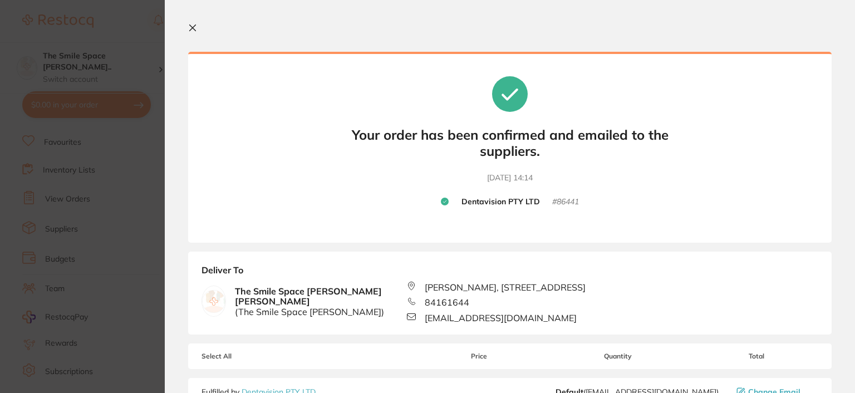
click at [190, 27] on icon at bounding box center [192, 27] width 9 height 9
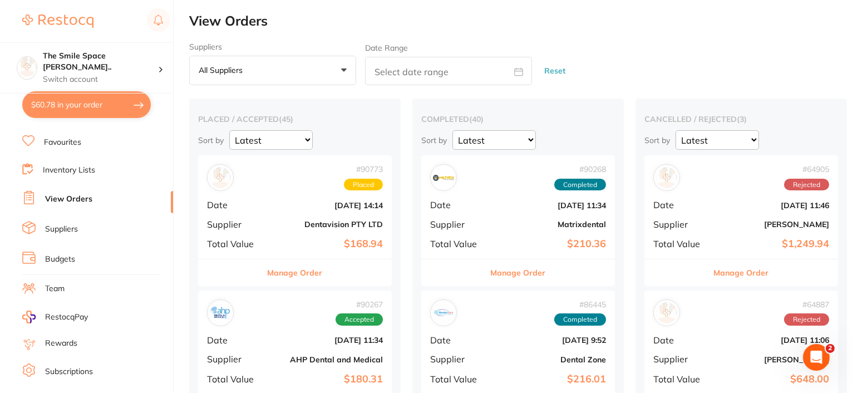
click at [85, 103] on button "$60.78 in your order" at bounding box center [86, 104] width 129 height 27
checkbox input "true"
